Goal: Task Accomplishment & Management: Use online tool/utility

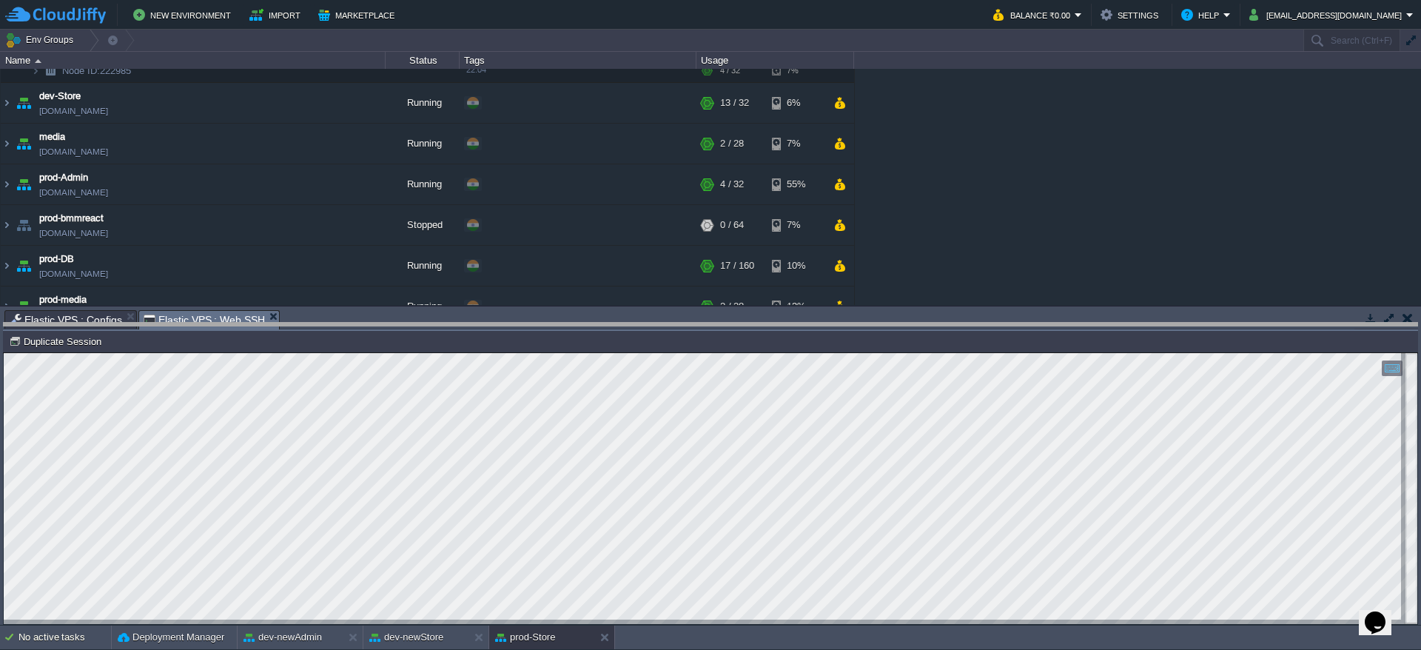
drag, startPoint x: 326, startPoint y: 329, endPoint x: 249, endPoint y: 702, distance: 380.4
click at [249, 649] on html "New Environment Import Marketplace Bonus ₹0.00 Upgrade Account Balance ₹0.00 Se…" at bounding box center [710, 325] width 1421 height 650
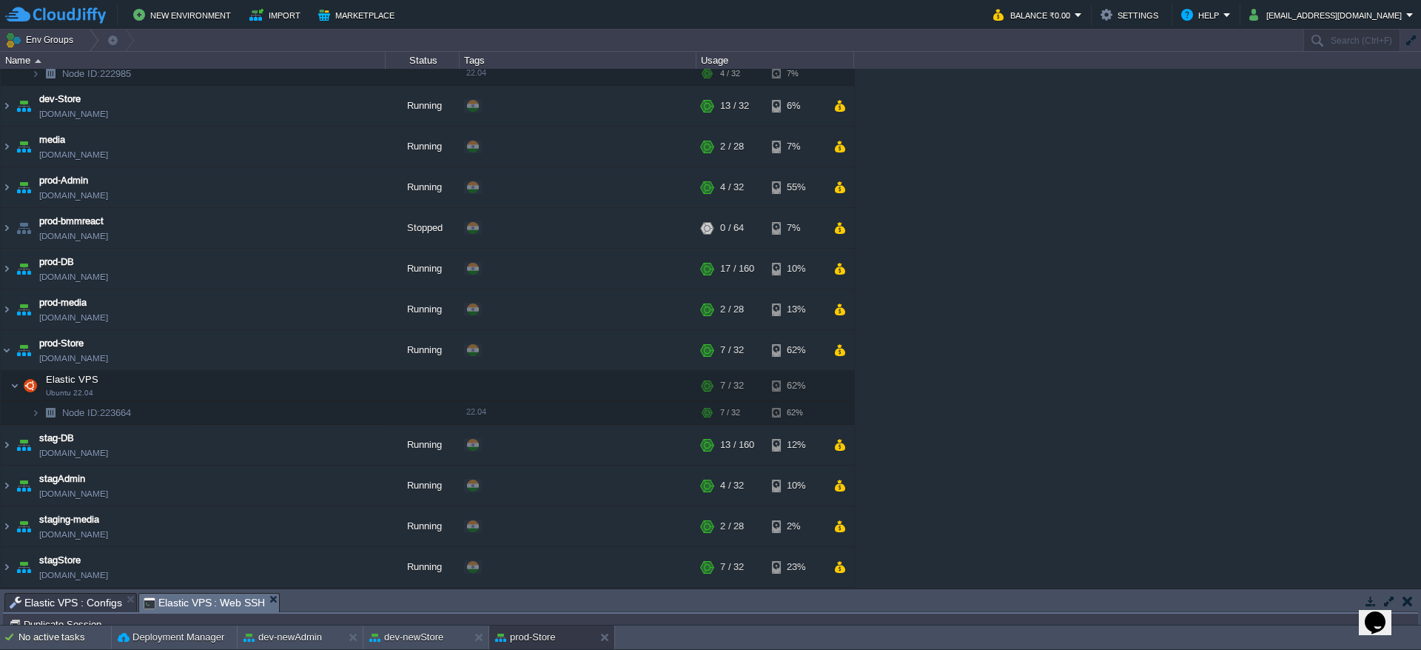
scroll to position [349, 0]
click at [610, 642] on button at bounding box center [607, 637] width 15 height 15
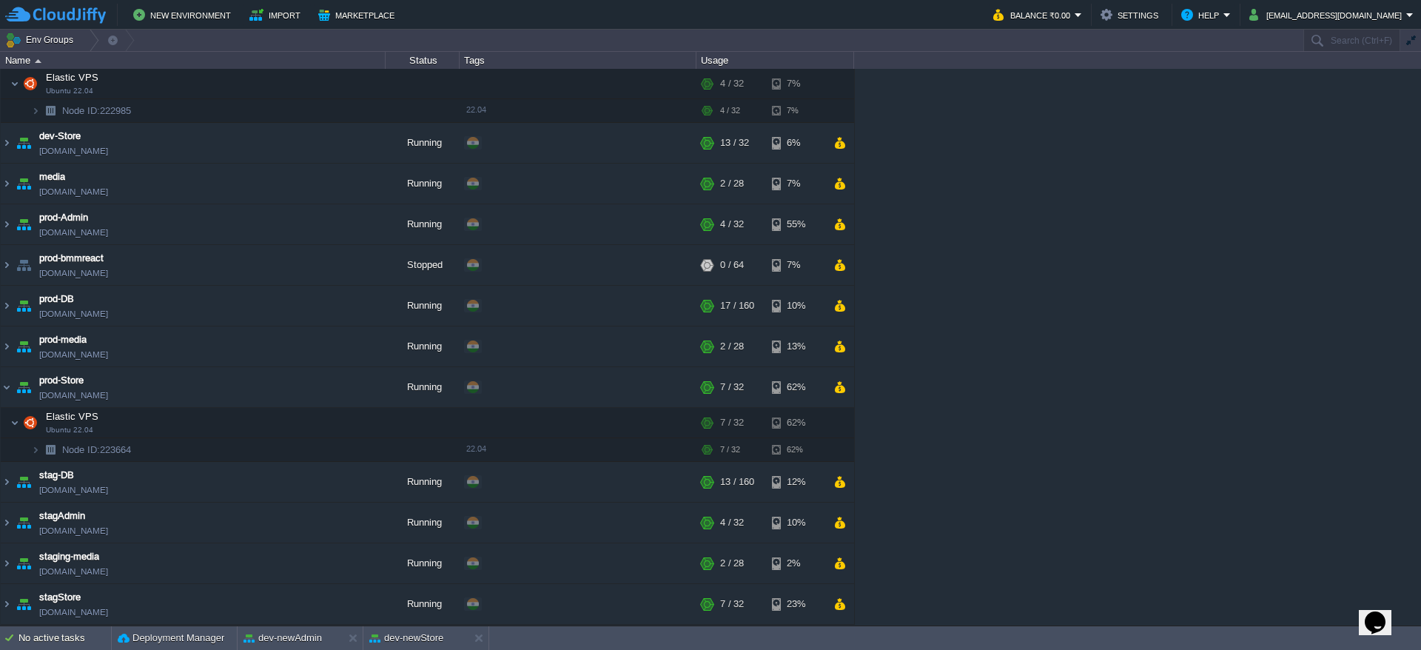
scroll to position [312, 0]
click at [409, 642] on button "dev-newStore" at bounding box center [406, 638] width 74 height 15
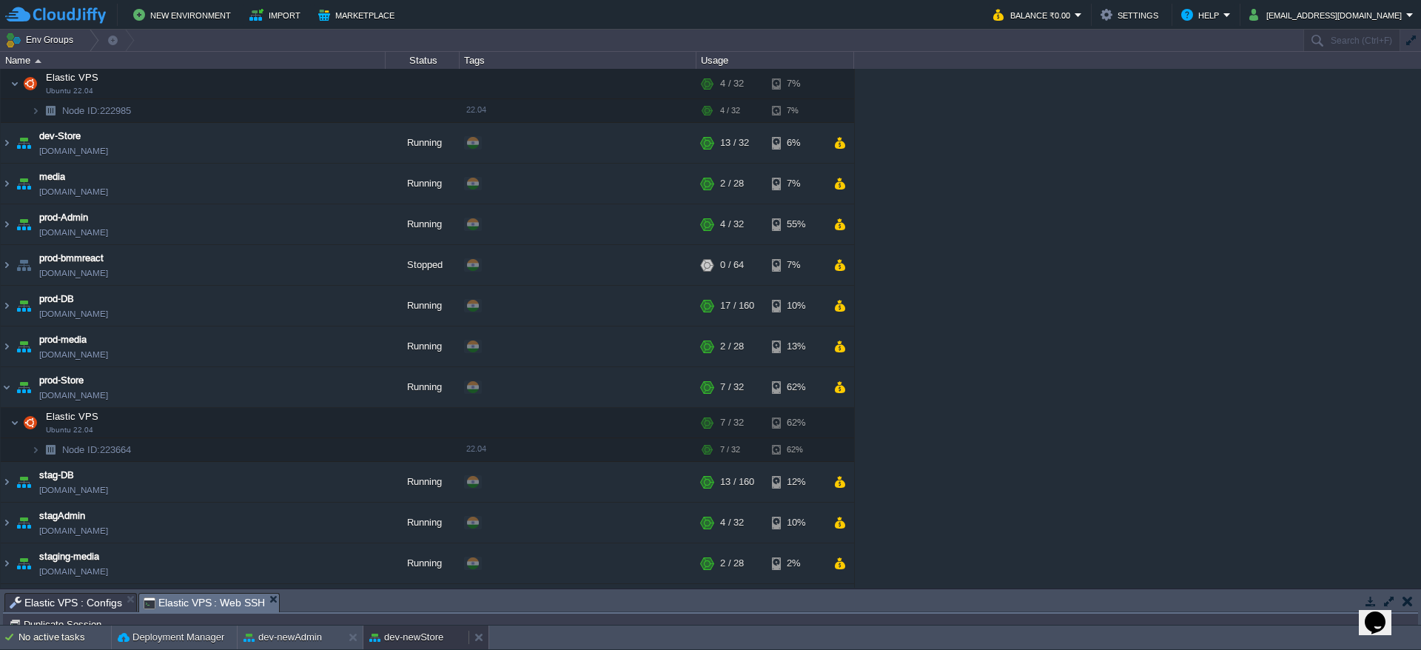
click at [409, 641] on button "dev-newStore" at bounding box center [406, 637] width 74 height 15
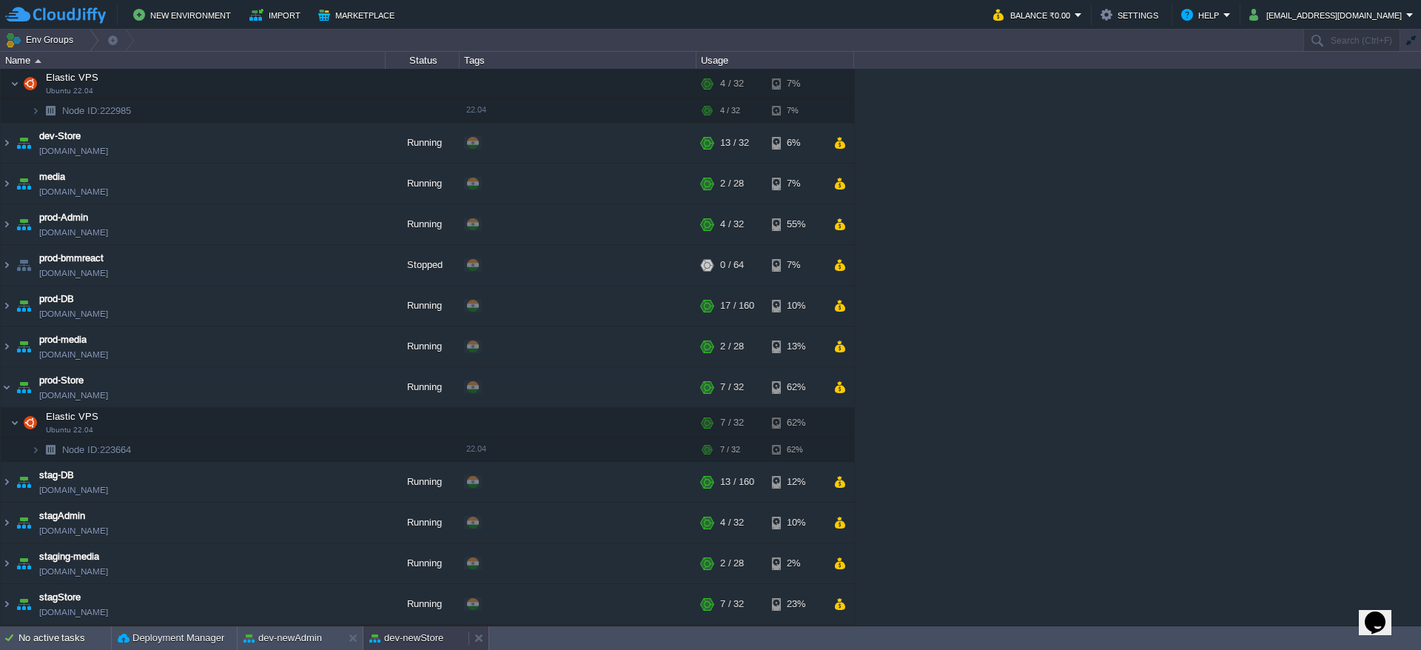
click at [409, 641] on button "dev-newStore" at bounding box center [406, 638] width 74 height 15
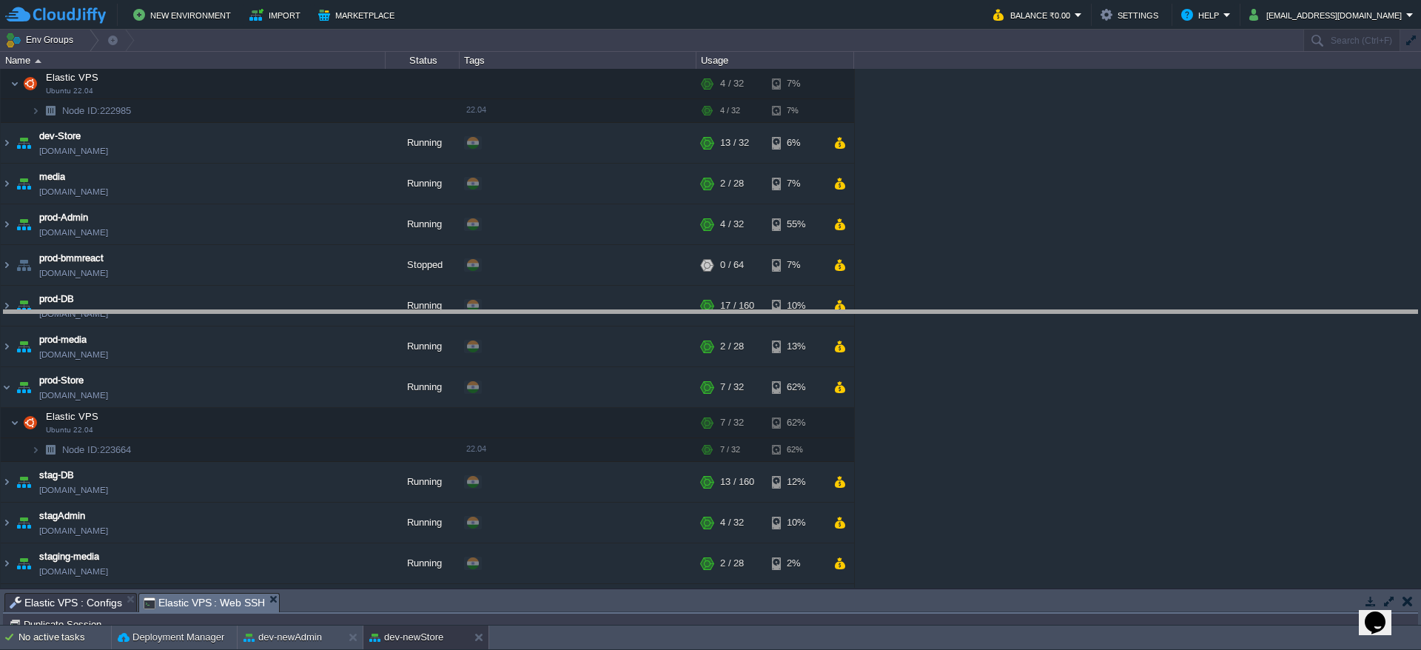
drag, startPoint x: 412, startPoint y: 595, endPoint x: 406, endPoint y: -93, distance: 688.4
click at [406, 0] on html "New Environment Import Marketplace Bonus ₹0.00 Upgrade Account Balance ₹0.00 Se…" at bounding box center [710, 325] width 1421 height 650
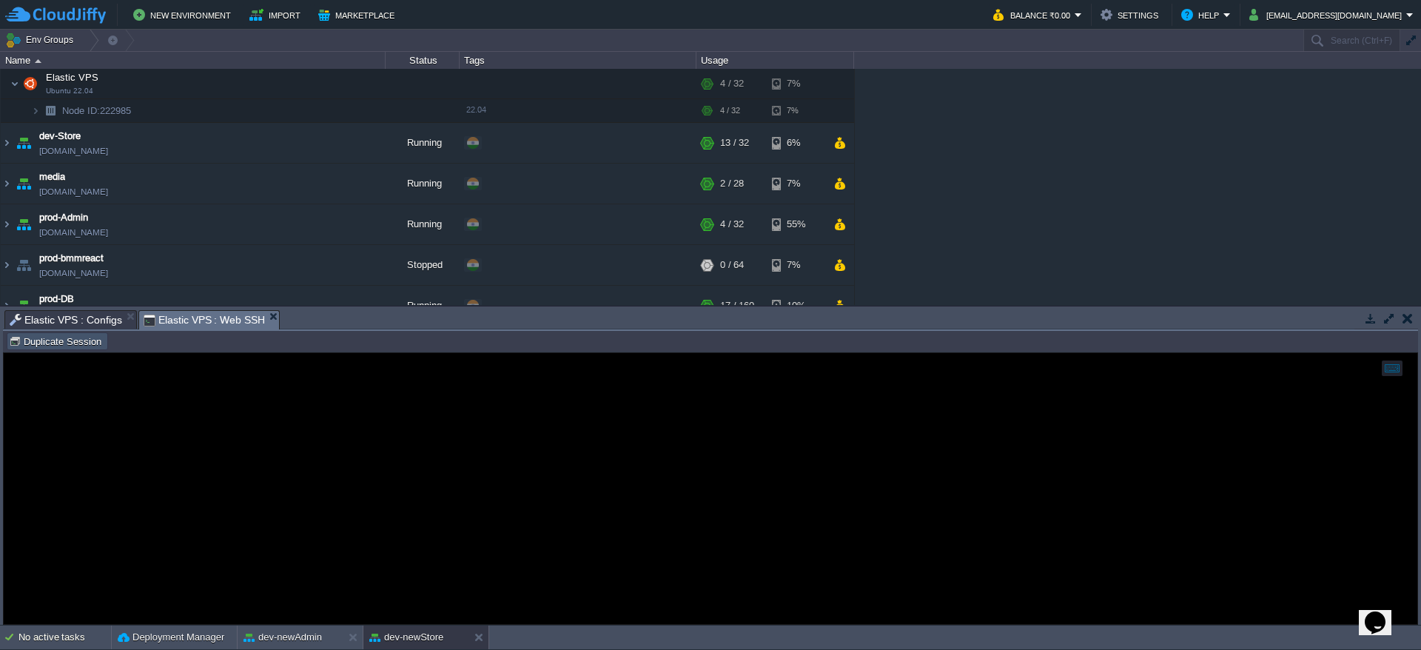
click at [93, 342] on button "Duplicate Session" at bounding box center [57, 341] width 97 height 13
type input "#000000"
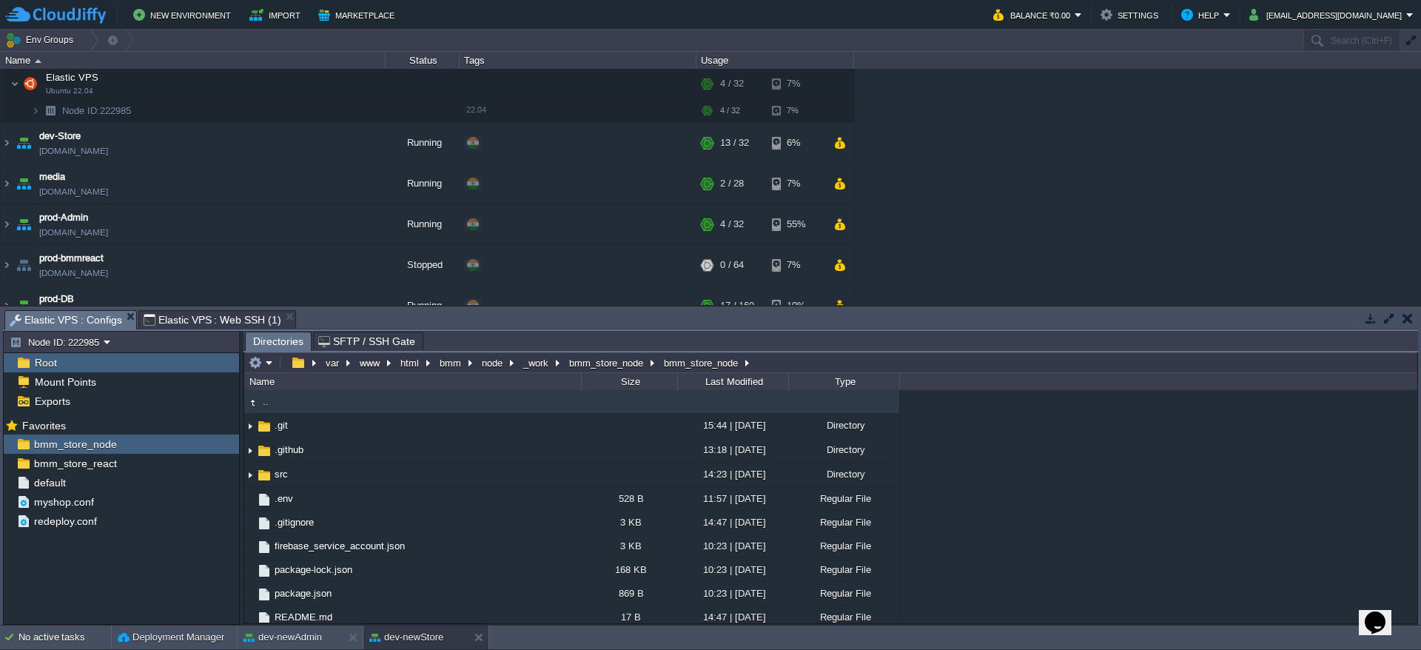
click at [48, 316] on span "Elastic VPS : Configs" at bounding box center [66, 320] width 113 height 19
click at [231, 466] on em at bounding box center [222, 463] width 20 height 13
click at [247, 486] on span "Copy Path" at bounding box center [255, 483] width 45 height 11
type textarea "/var/www/html/bmm/react/_work/bmm_store_react/bmm_store_react"
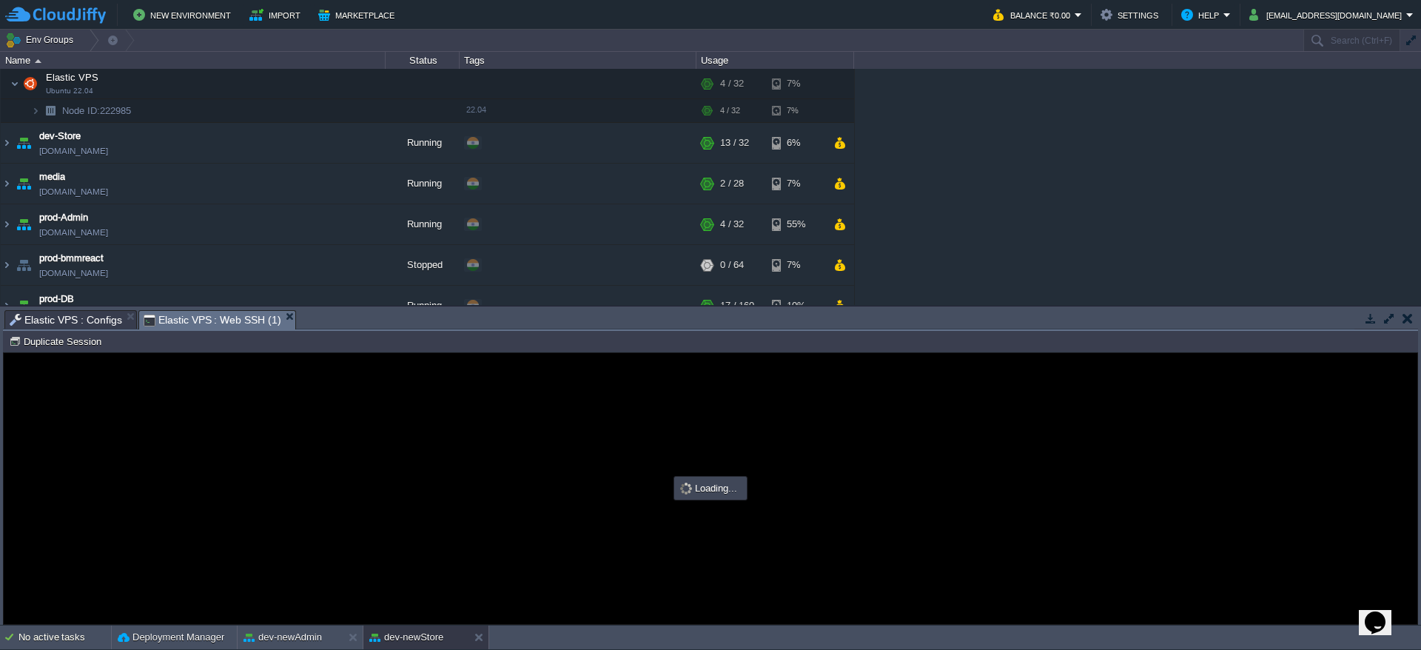
click at [201, 312] on span "Elastic VPS : Web SSH (1)" at bounding box center [213, 320] width 138 height 19
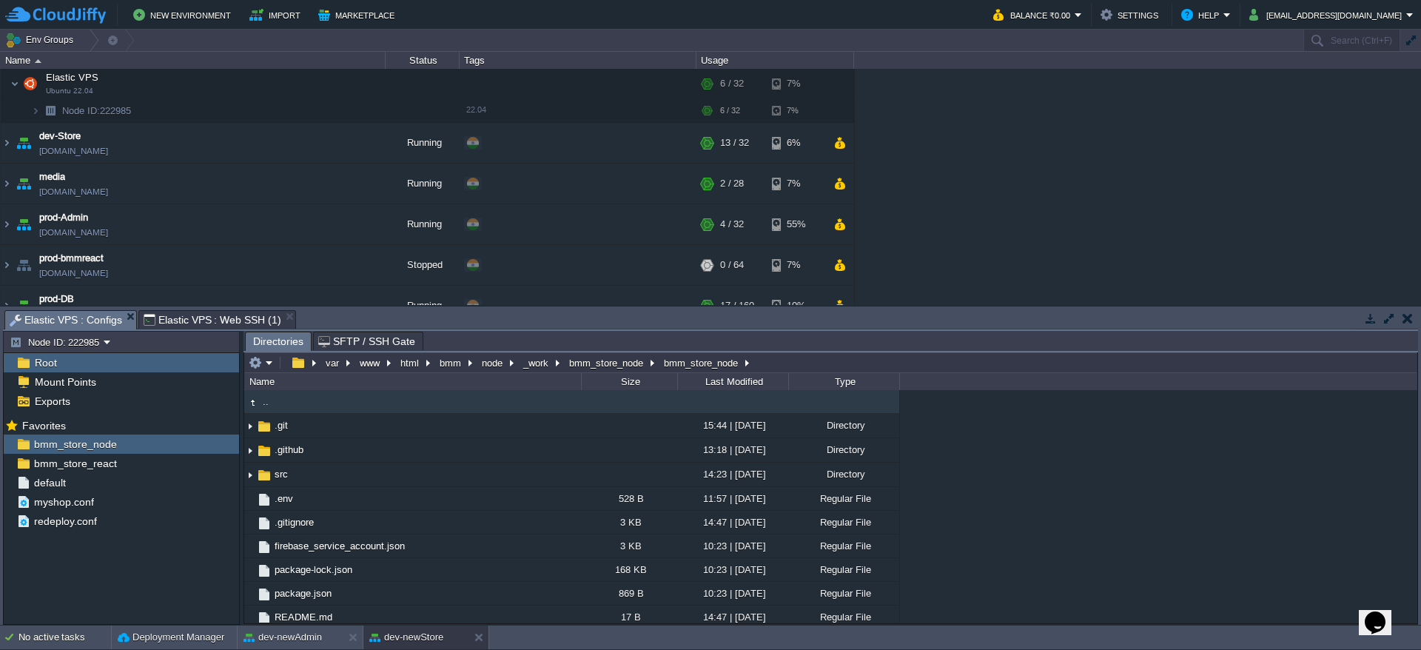
click at [78, 312] on span "Elastic VPS : Configs" at bounding box center [66, 320] width 113 height 19
click at [150, 465] on div "bmm_store_react" at bounding box center [121, 463] width 235 height 19
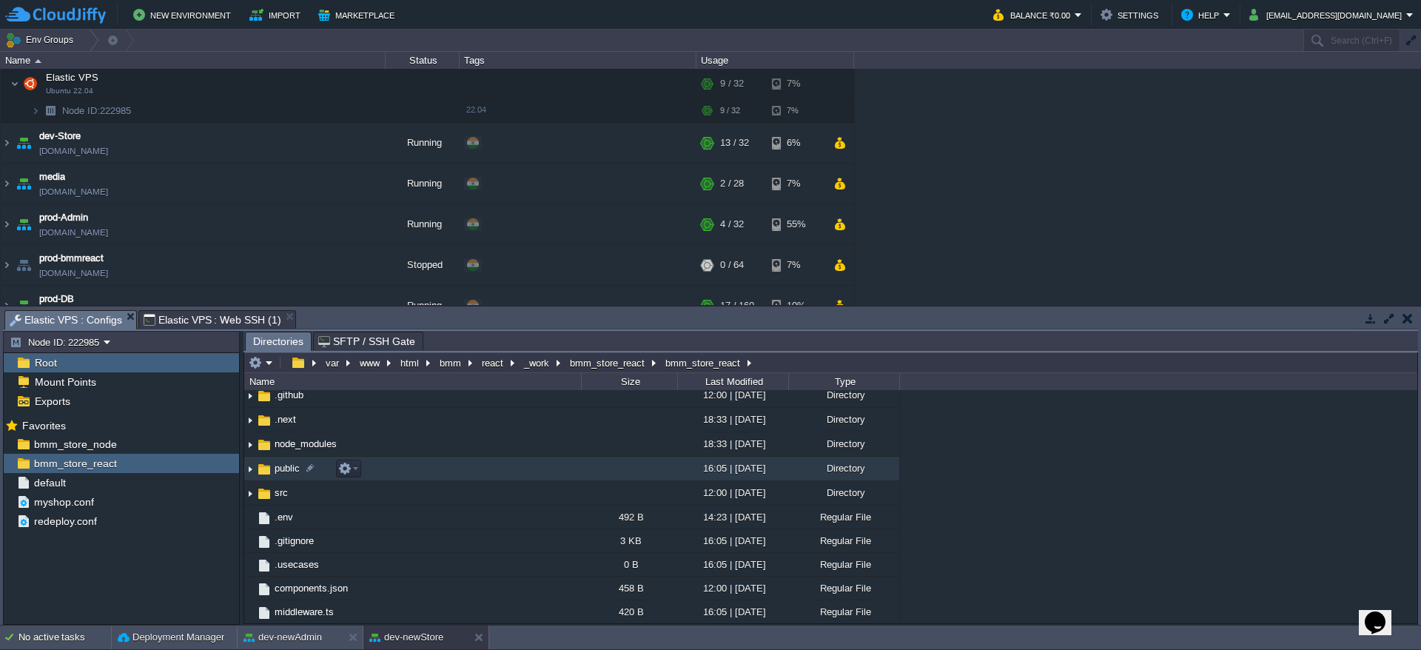
scroll to position [56, 0]
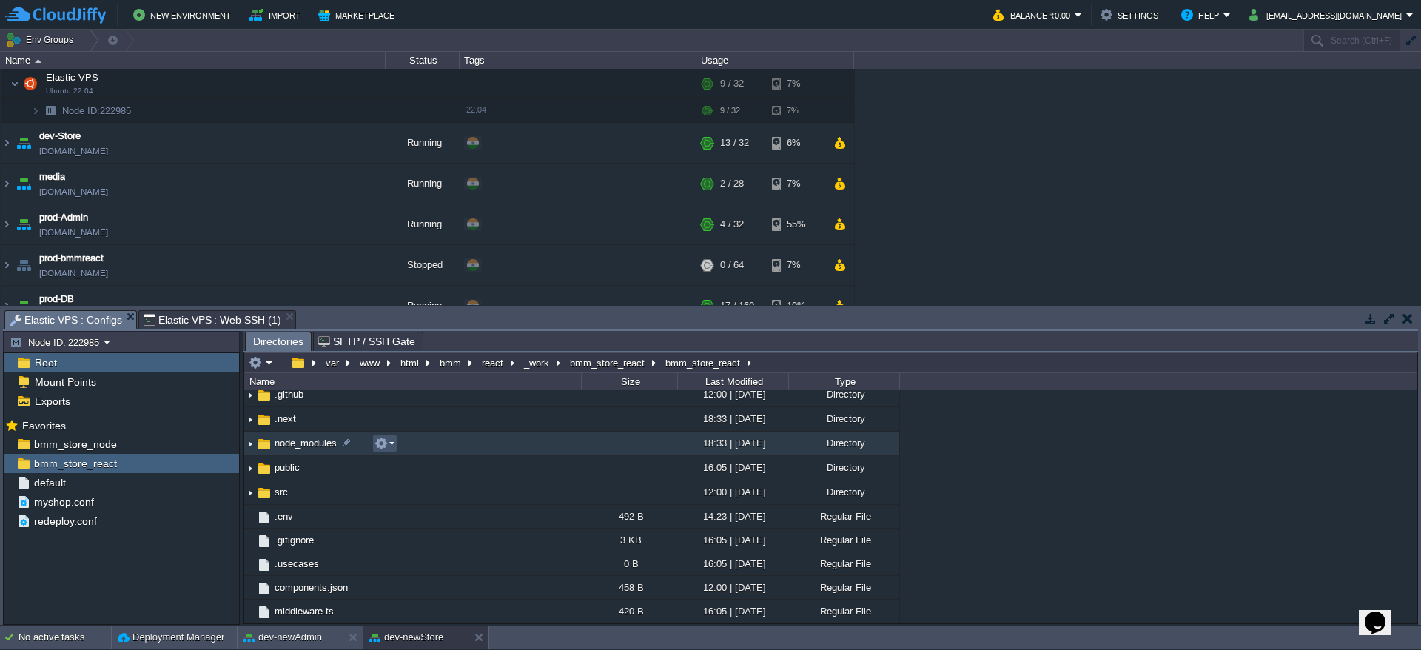
click at [387, 438] on button "button" at bounding box center [381, 443] width 13 height 13
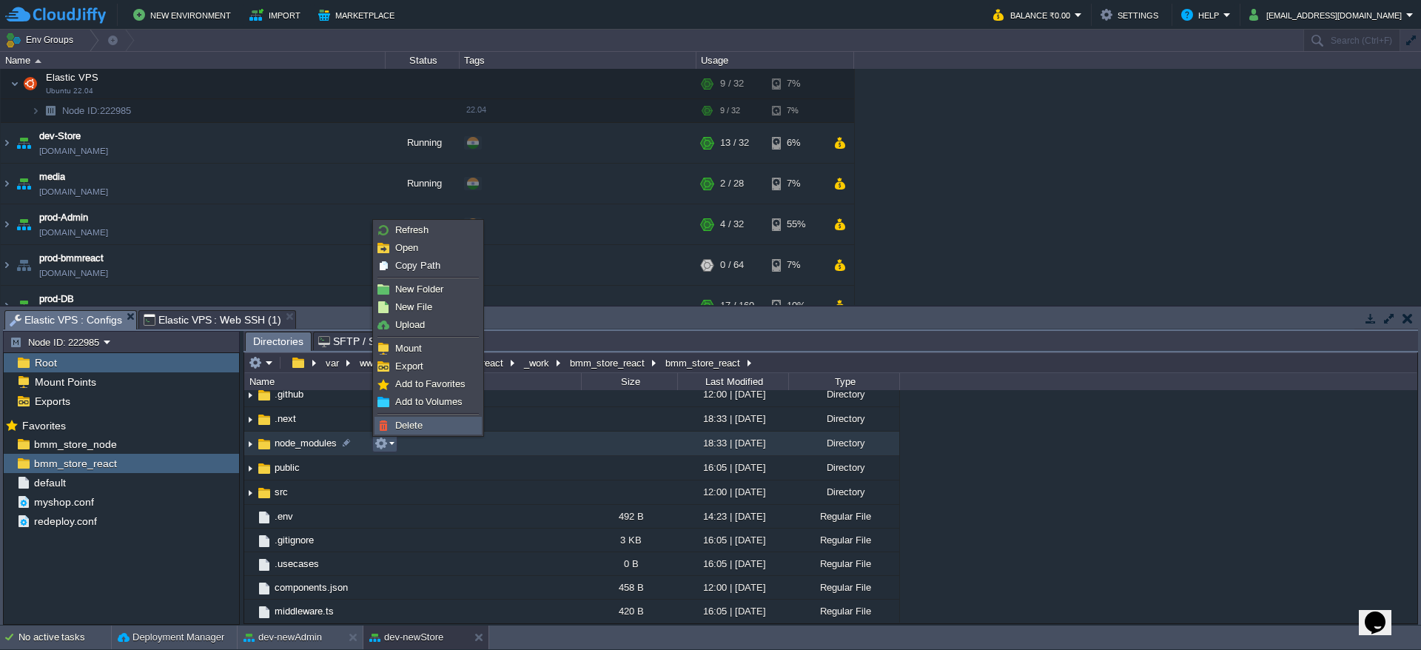
click at [402, 421] on span "Delete" at bounding box center [408, 425] width 27 height 11
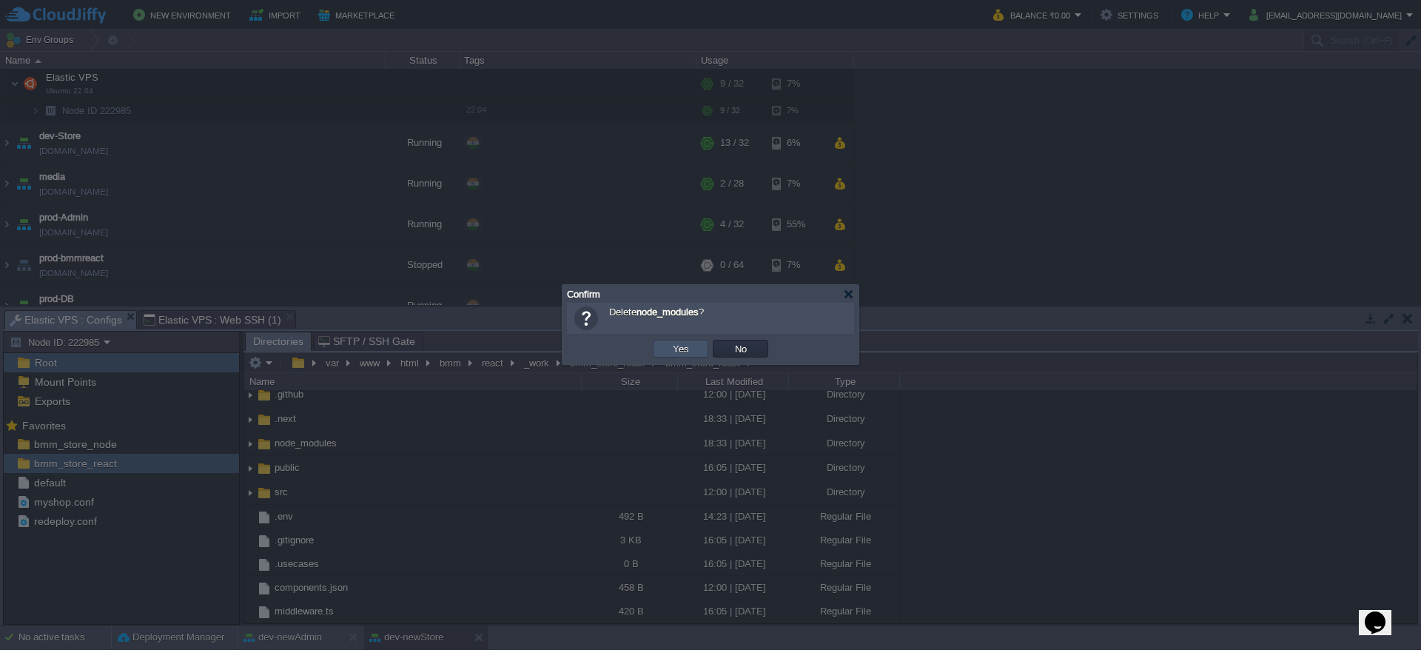
click at [681, 345] on button "Yes" at bounding box center [680, 348] width 25 height 13
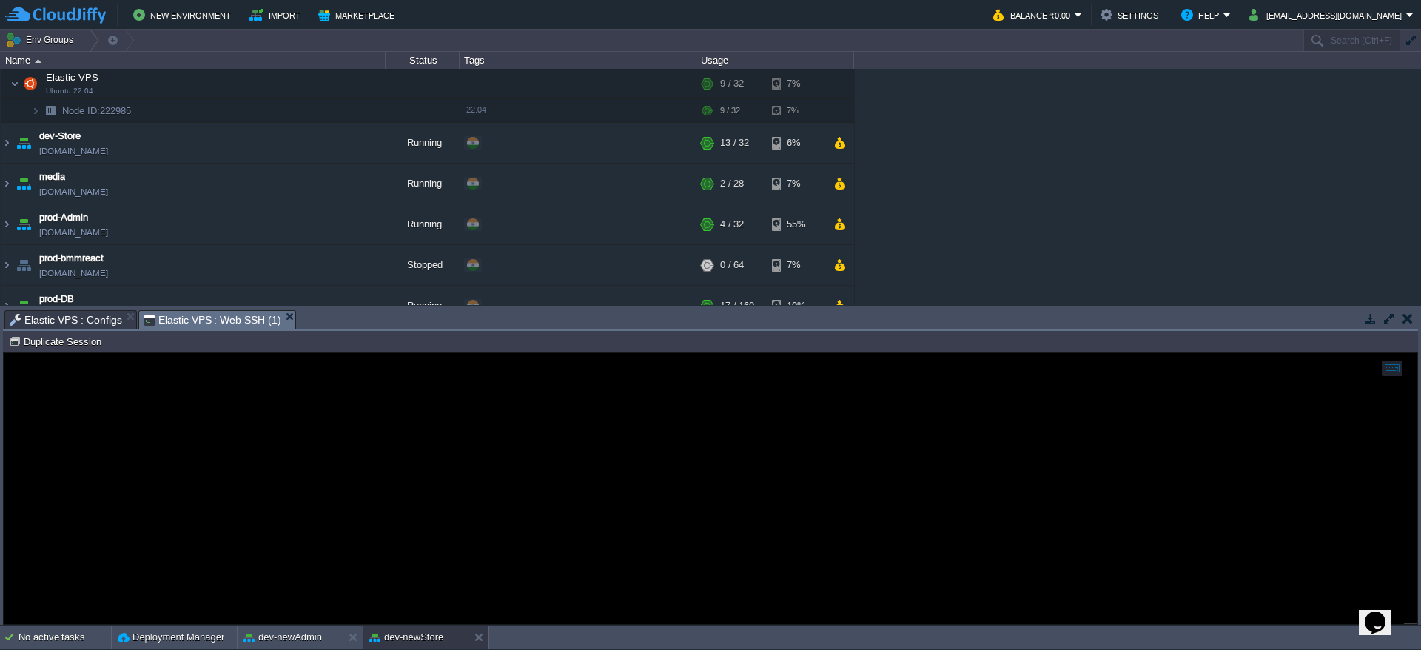
click at [219, 314] on span "Elastic VPS : Web SSH (1)" at bounding box center [213, 320] width 138 height 19
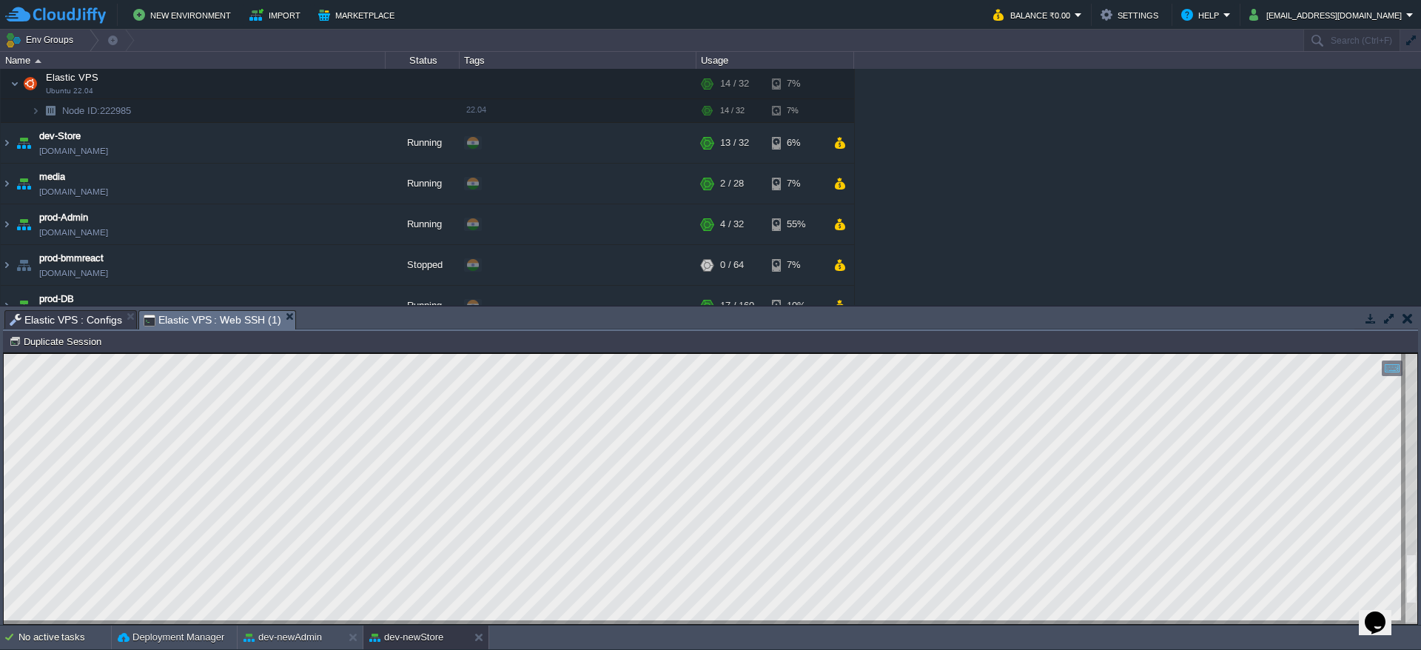
click at [264, 353] on html "Copy: Ctrl + Shift + C Paste: Ctrl + V Settings: Ctrl + Shift + Alt 0" at bounding box center [711, 353] width 1414 height 0
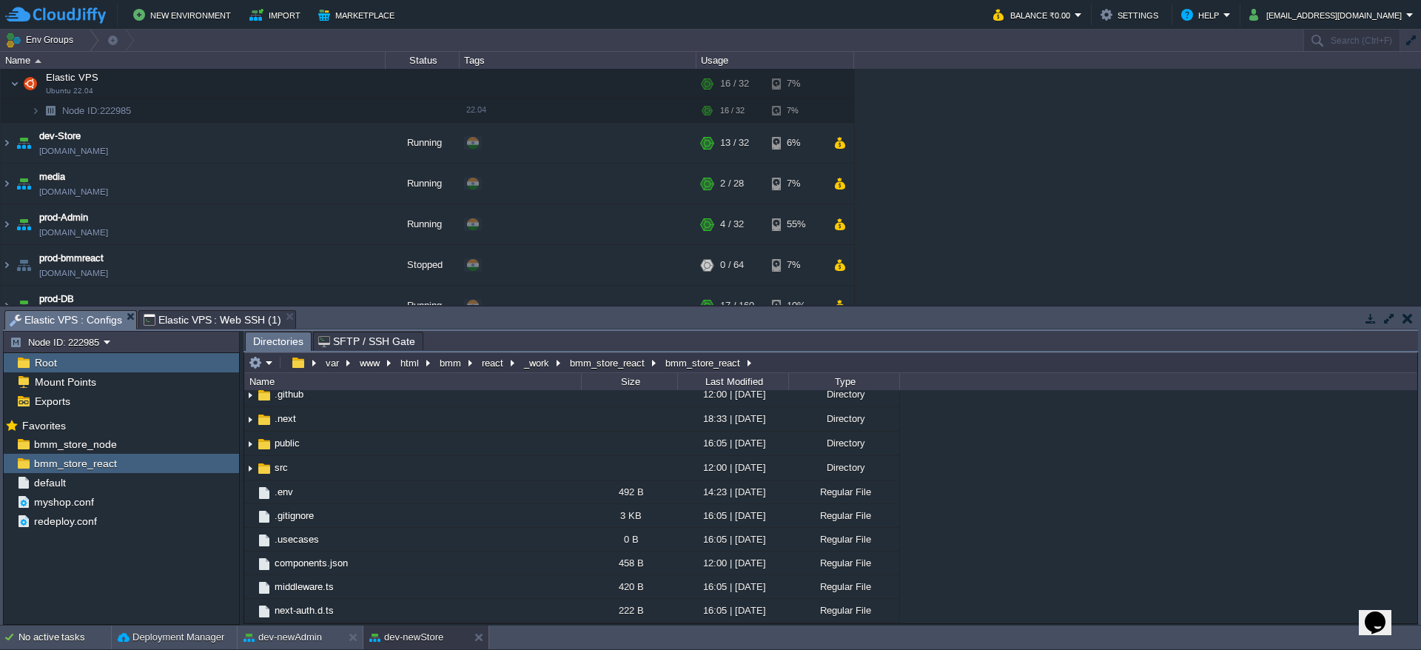
click at [61, 321] on span "Elastic VPS : Configs" at bounding box center [66, 320] width 113 height 19
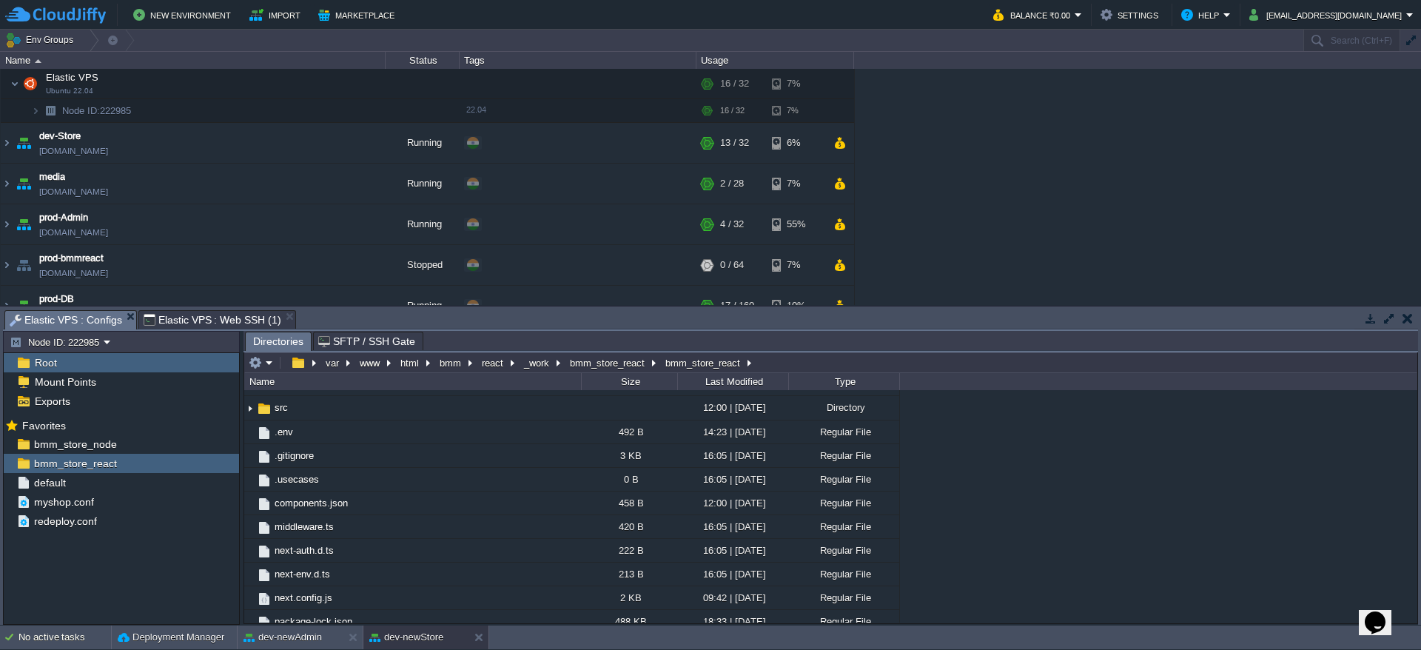
scroll to position [0, 0]
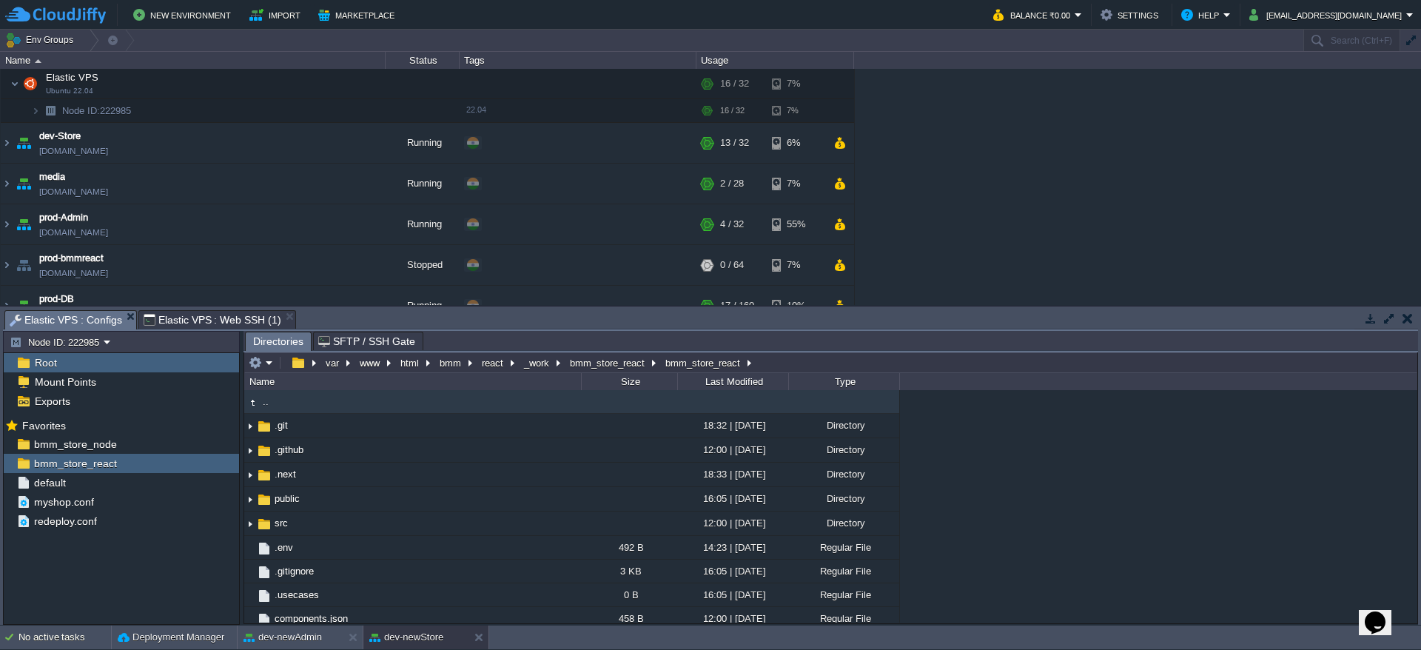
click at [287, 377] on div "Name" at bounding box center [413, 381] width 335 height 17
